Goal: Download file/media

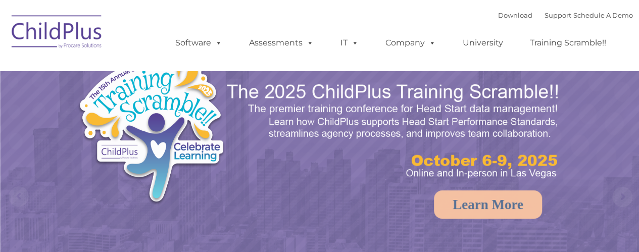
select select "MEDIUM"
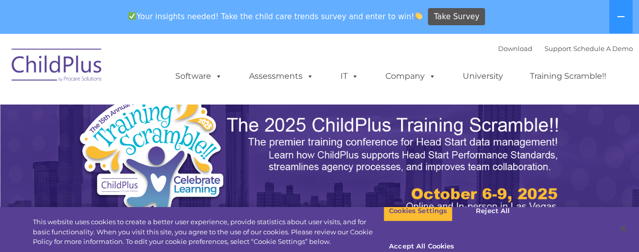
click at [70, 65] on img at bounding box center [57, 66] width 101 height 50
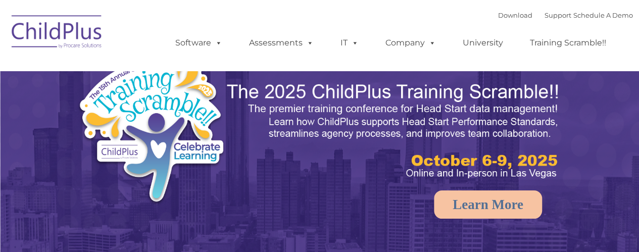
select select "MEDIUM"
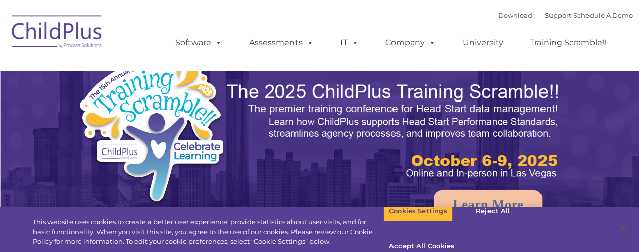
select select "MEDIUM"
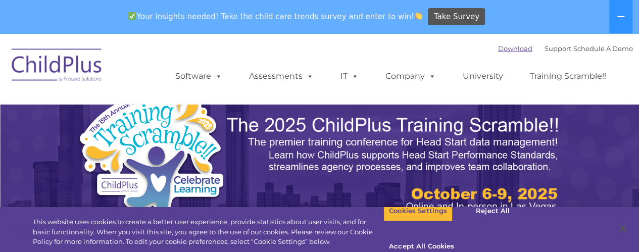
click at [499, 48] on link "Download" at bounding box center [515, 48] width 34 height 8
